Goal: Task Accomplishment & Management: Use online tool/utility

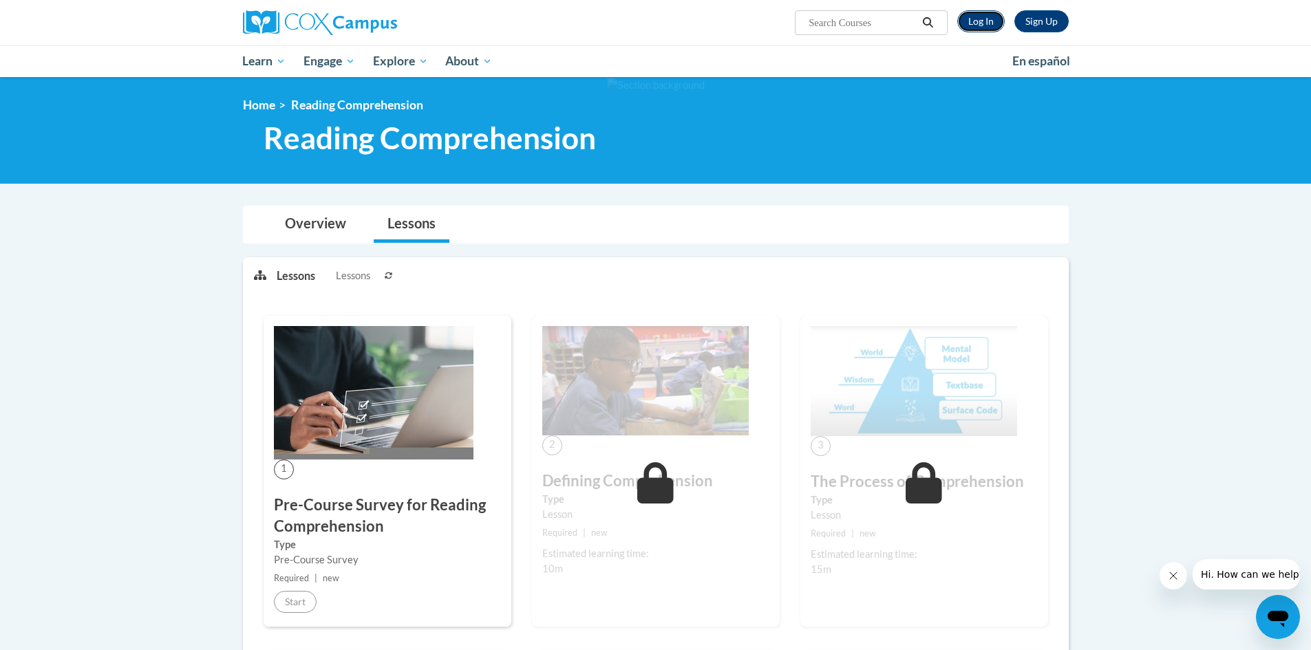
click at [991, 23] on link "Log In" at bounding box center [980, 21] width 47 height 22
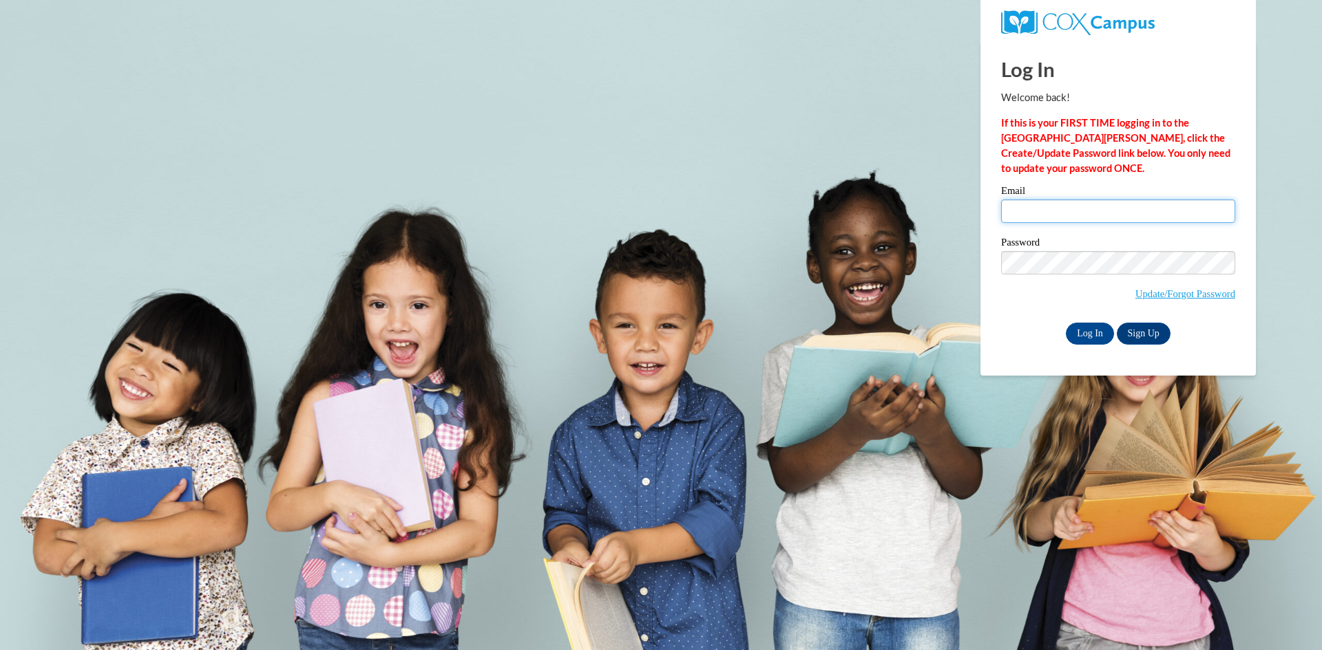
click at [1078, 204] on input "Email" at bounding box center [1118, 211] width 234 height 23
click at [1076, 208] on input "Email" at bounding box center [1118, 211] width 234 height 23
type input "mwankowski@grafton.k12.wi.us"
click at [1084, 237] on label "Password" at bounding box center [1118, 244] width 234 height 14
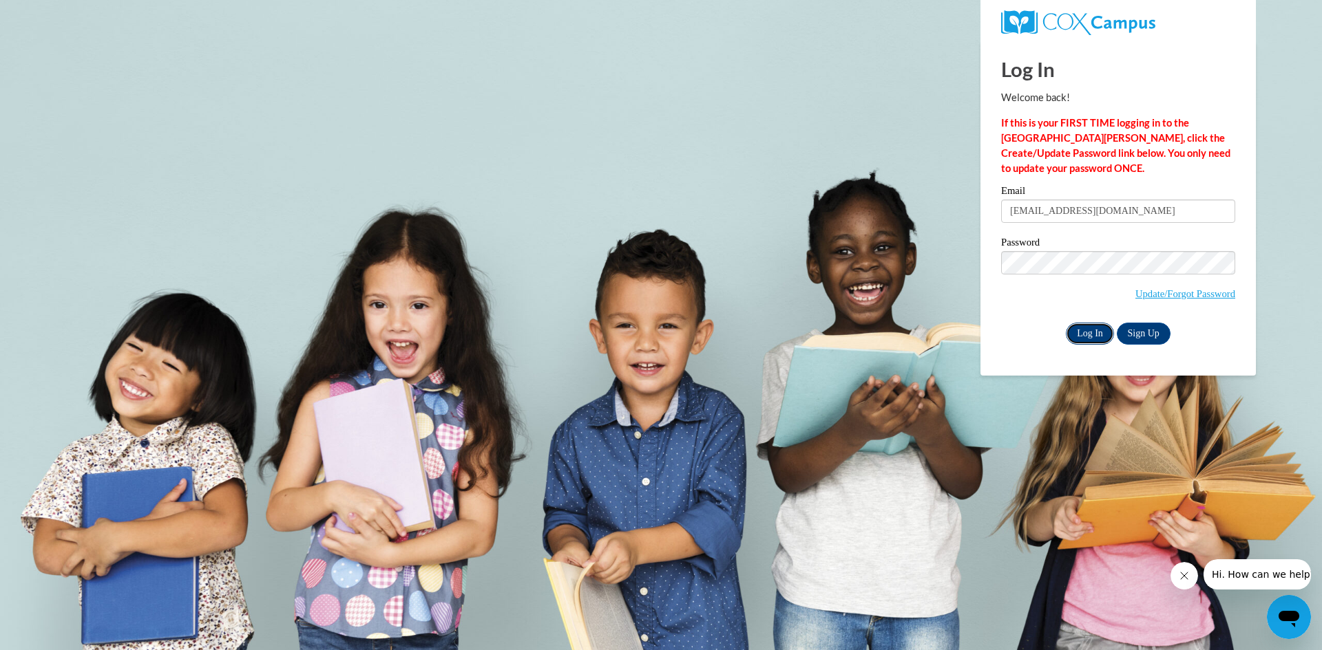
click at [1097, 328] on input "Log In" at bounding box center [1090, 334] width 48 height 22
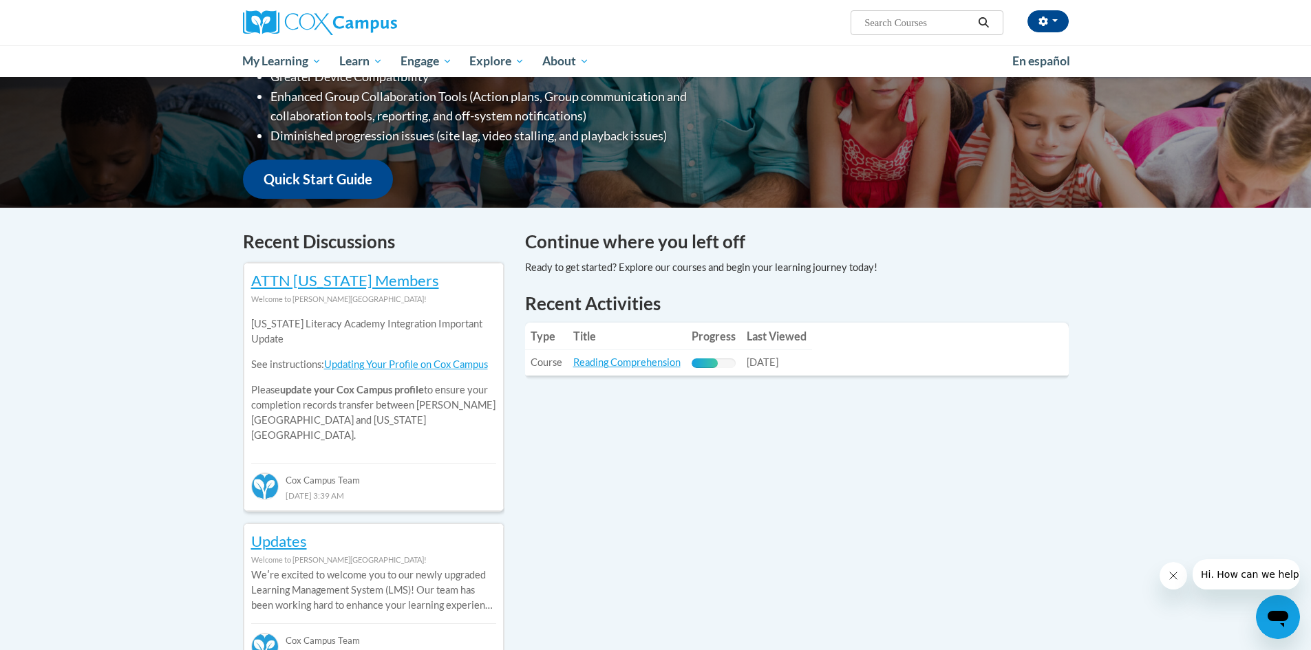
scroll to position [207, 0]
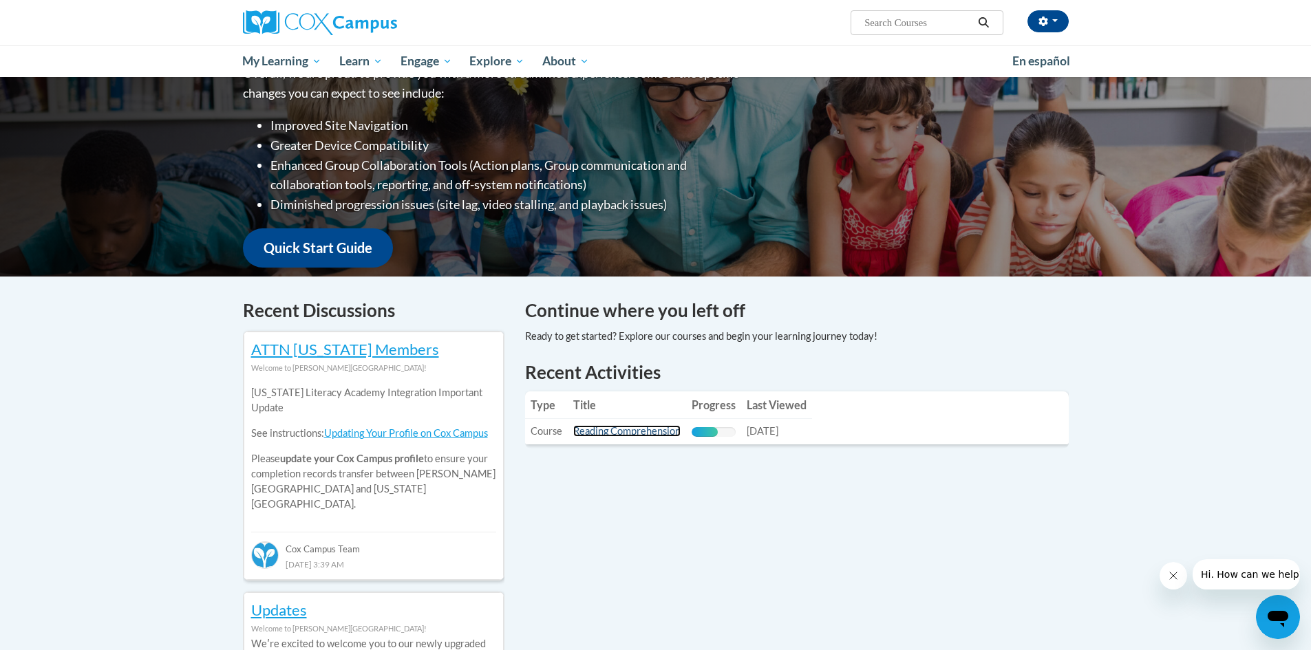
click at [639, 432] on link "Reading Comprehension" at bounding box center [626, 431] width 107 height 12
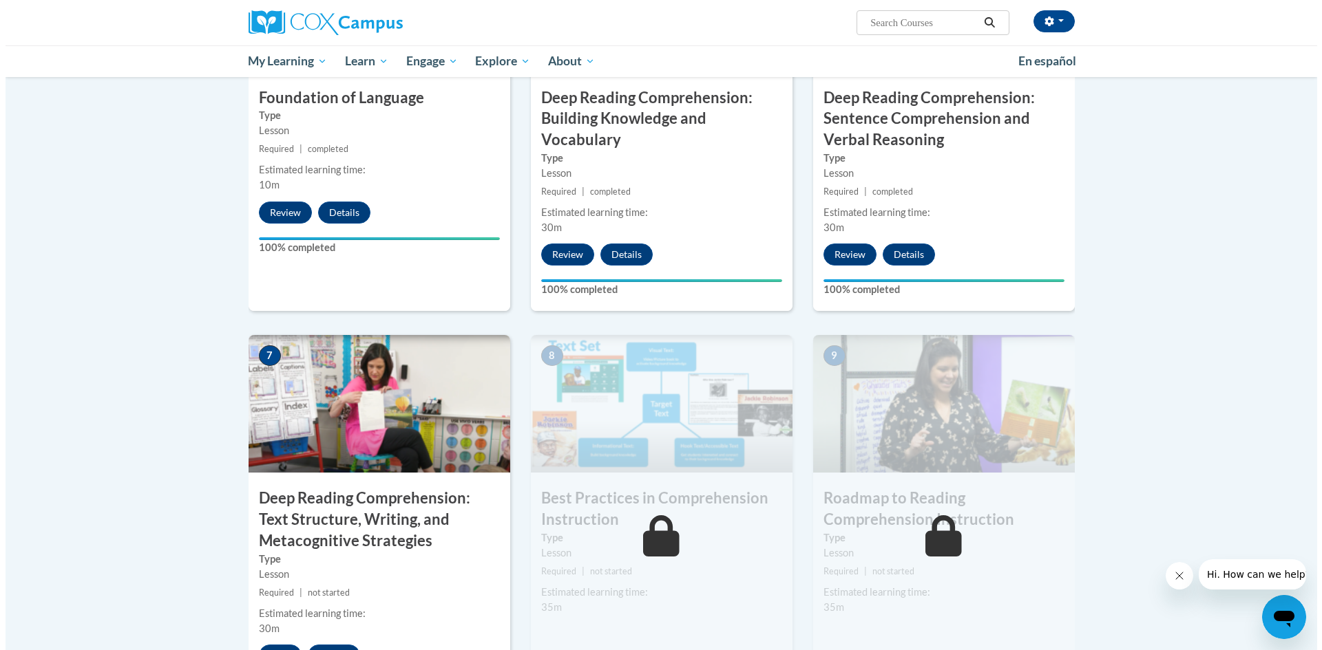
scroll to position [942, 0]
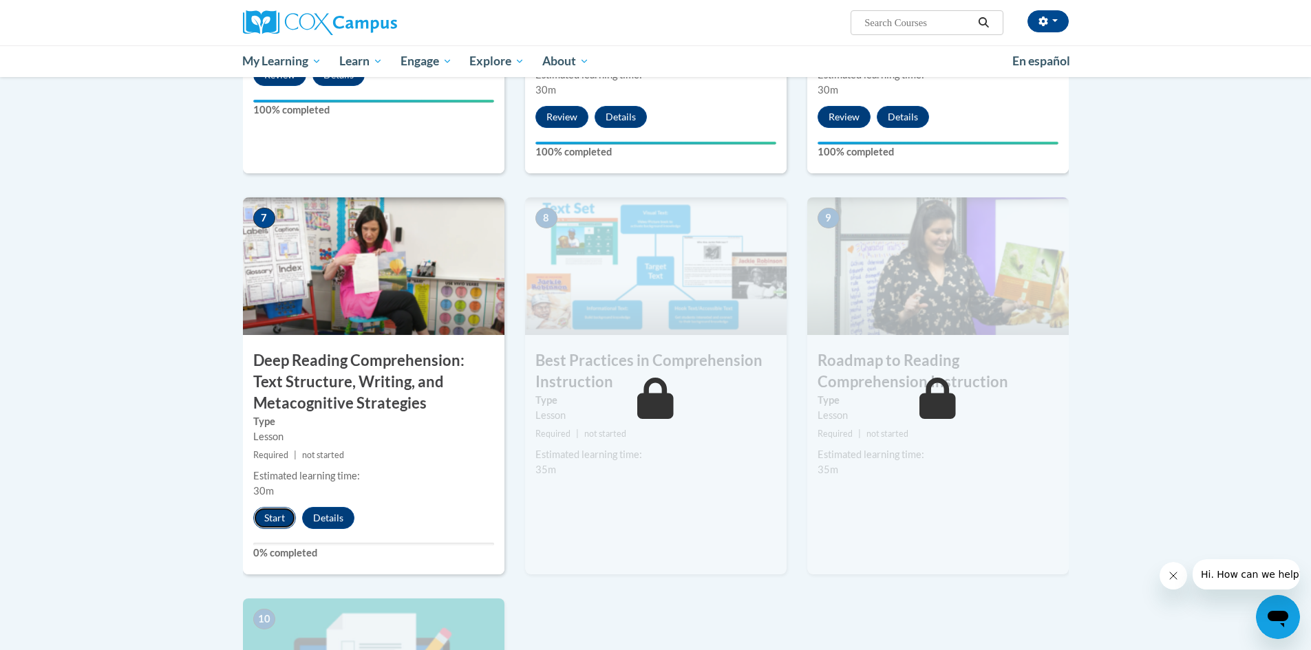
click at [268, 514] on button "Start" at bounding box center [274, 518] width 43 height 22
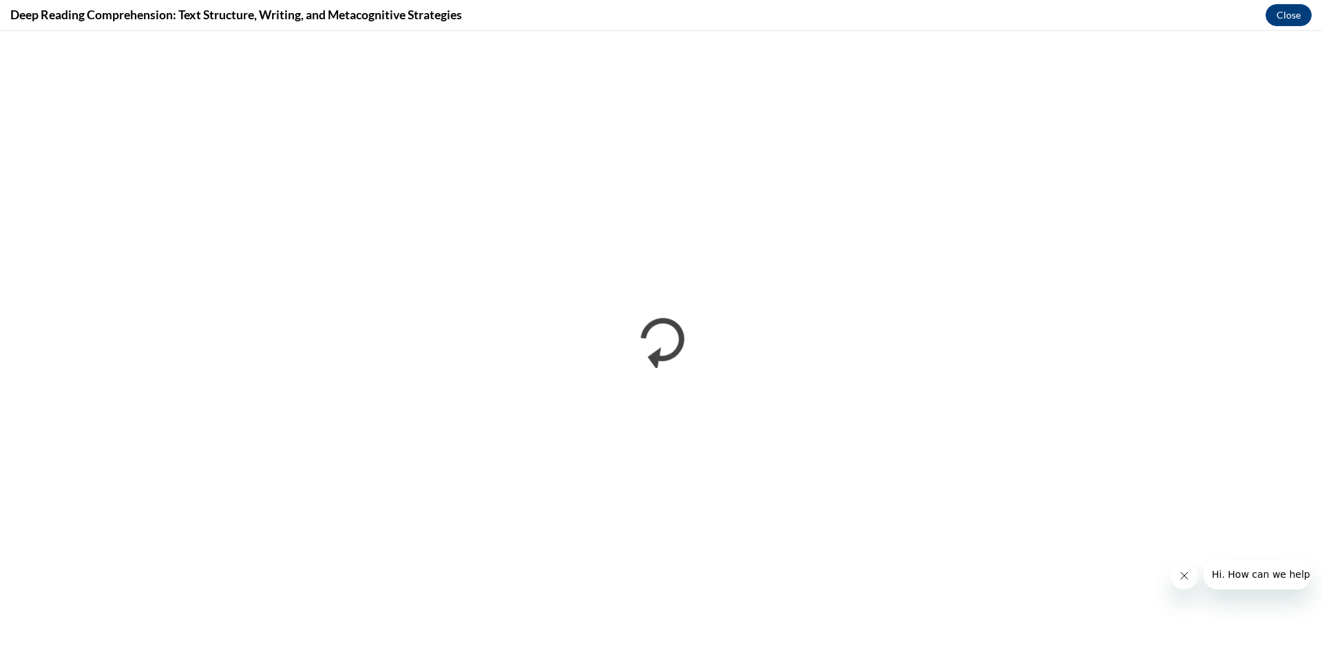
scroll to position [0, 0]
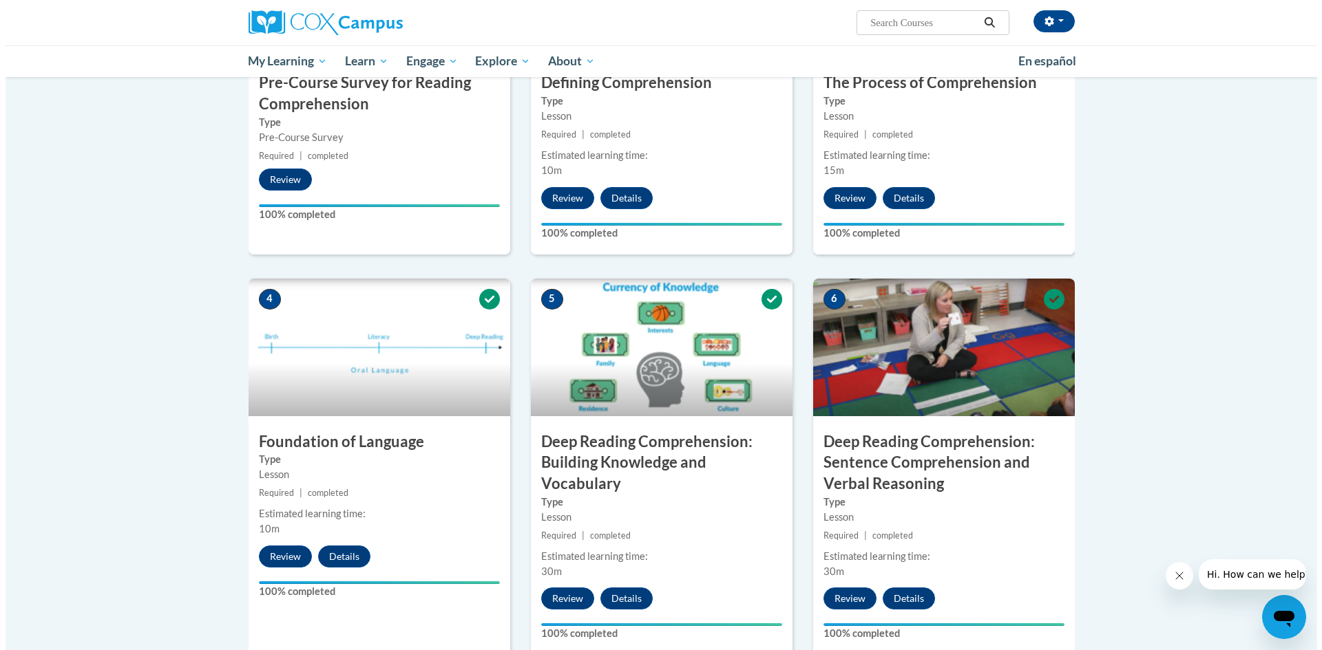
scroll to position [874, 0]
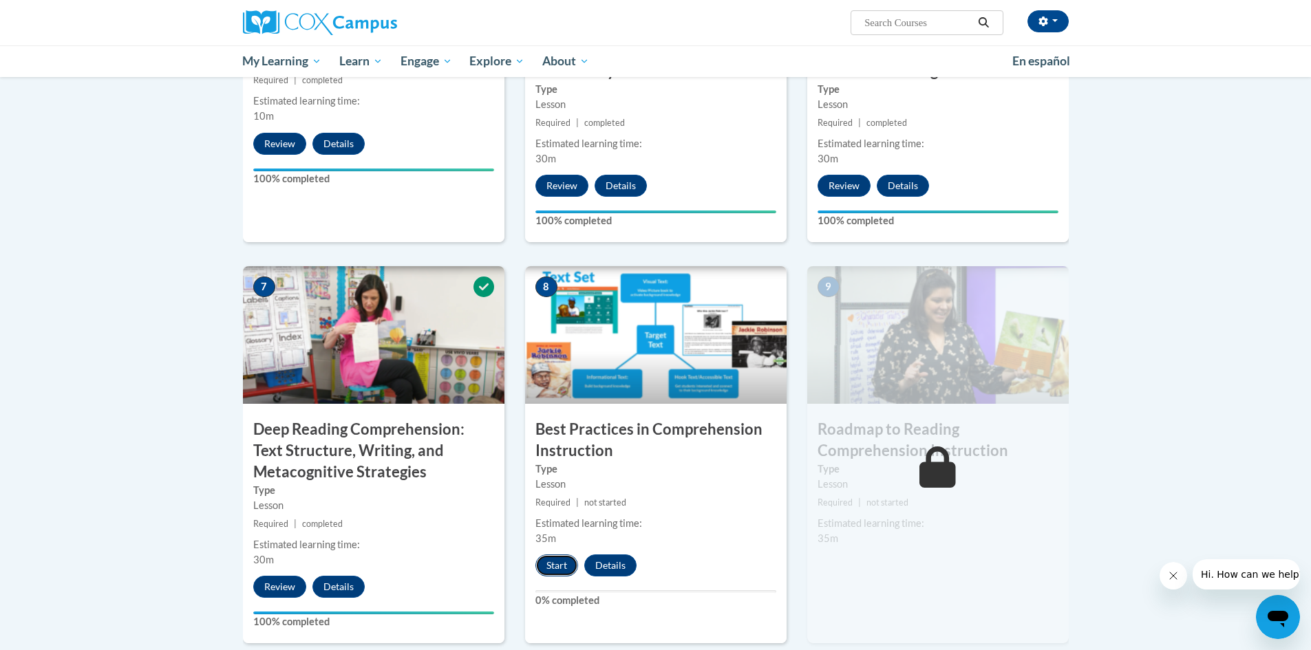
click at [551, 567] on button "Start" at bounding box center [557, 566] width 43 height 22
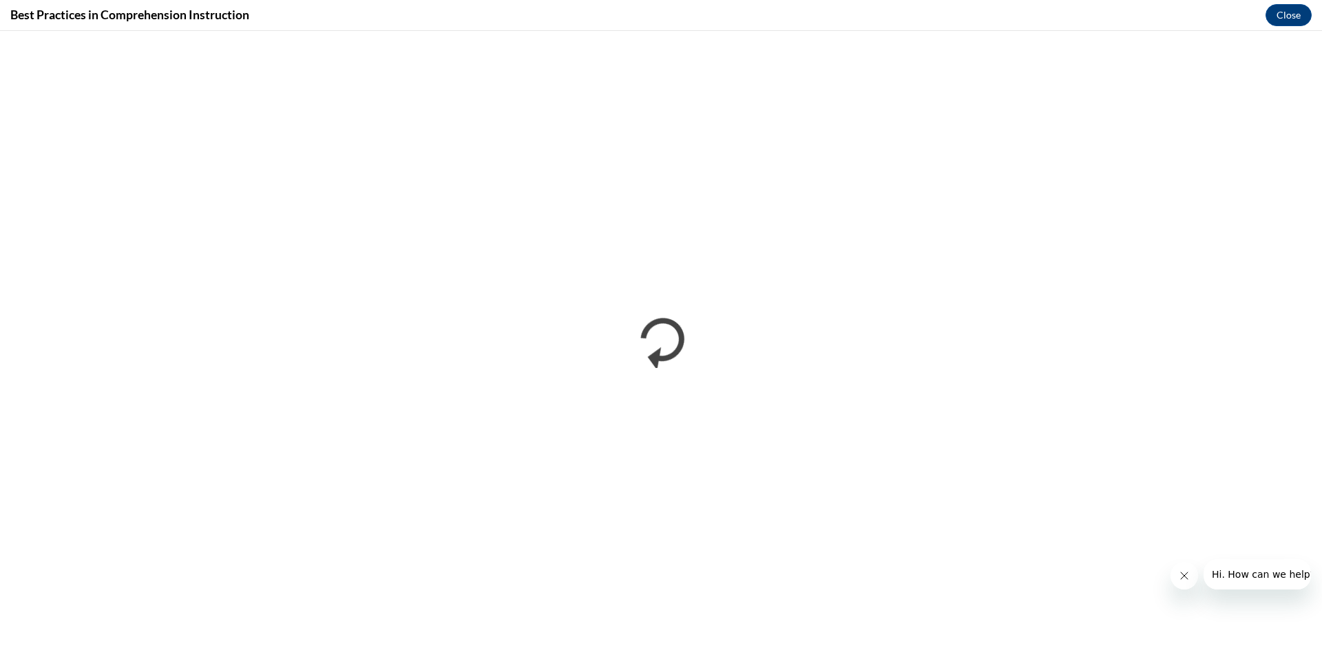
scroll to position [0, 0]
